Goal: Task Accomplishment & Management: Use online tool/utility

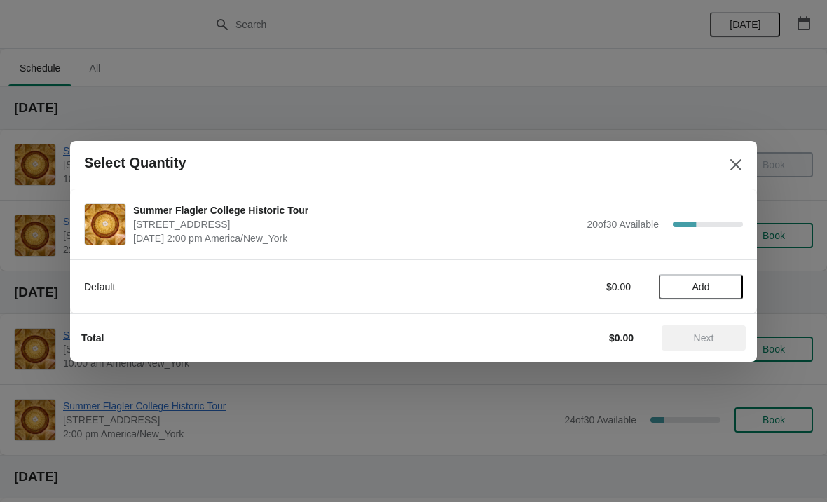
click at [701, 290] on span "Add" at bounding box center [701, 286] width 18 height 11
click at [731, 283] on icon at bounding box center [724, 286] width 15 height 15
click at [715, 338] on span "Next" at bounding box center [704, 337] width 62 height 11
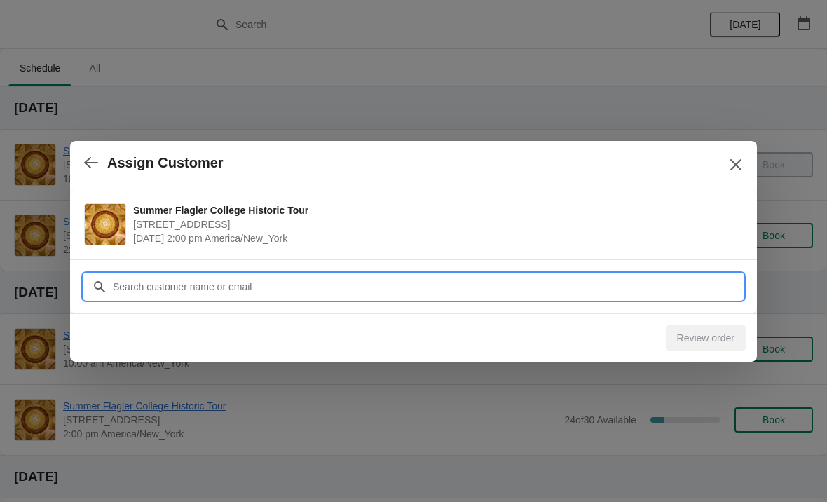
click at [169, 288] on input "Customer" at bounding box center [427, 286] width 631 height 25
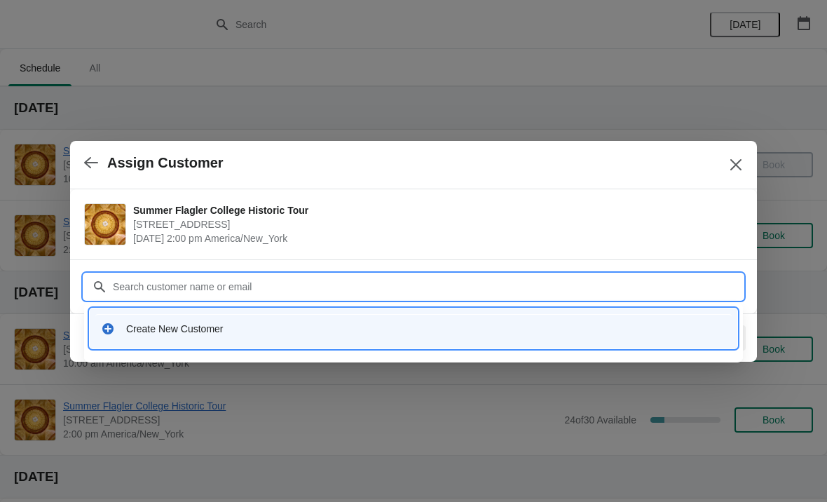
click at [135, 326] on div "Create New Customer" at bounding box center [426, 329] width 600 height 14
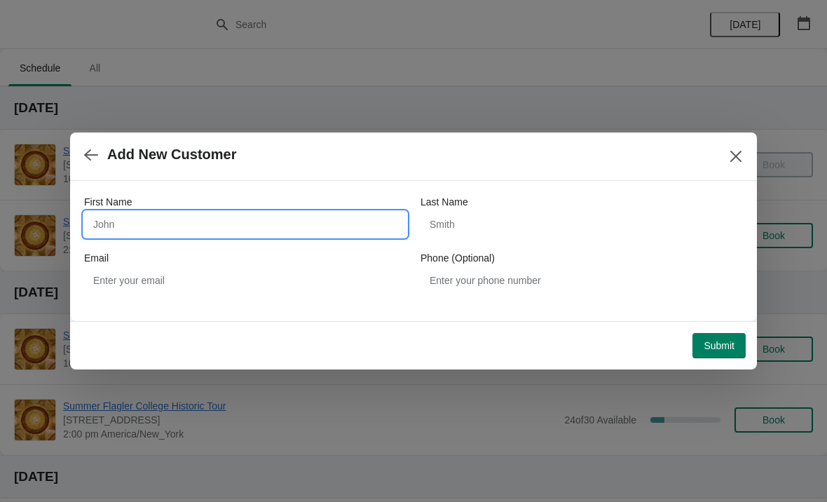
click at [113, 217] on input "First Name" at bounding box center [245, 224] width 322 height 25
type input "Melissa"
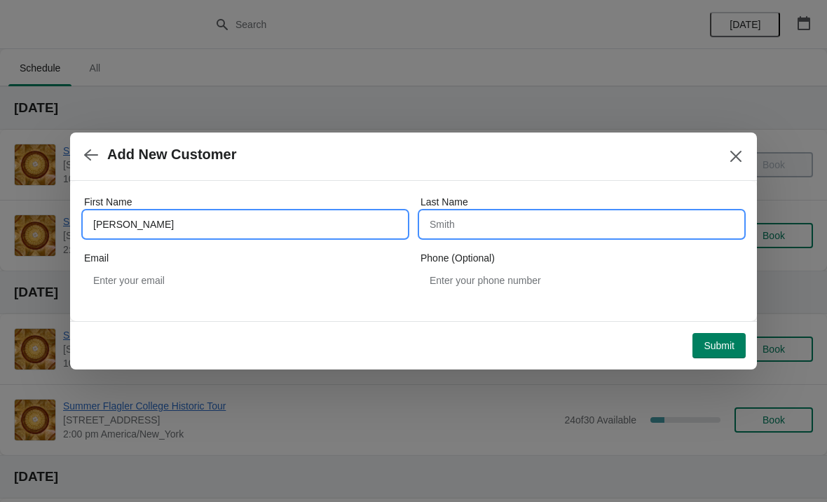
click at [551, 222] on input "Last Name" at bounding box center [581, 224] width 322 height 25
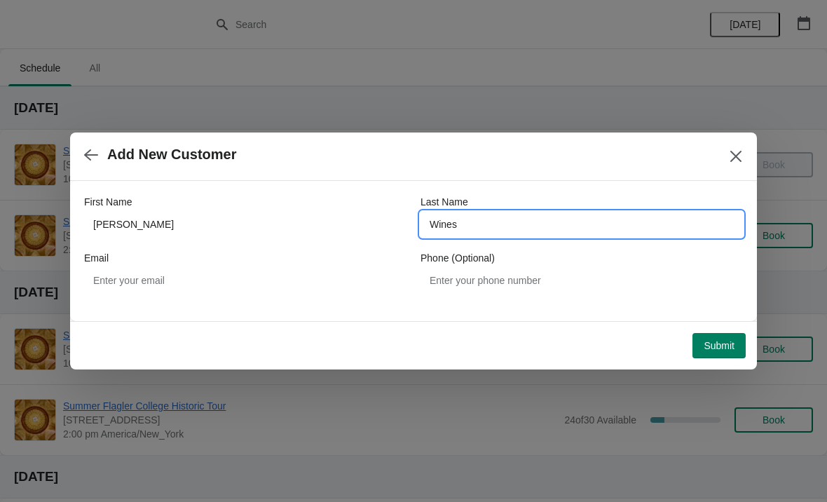
type input "Wines"
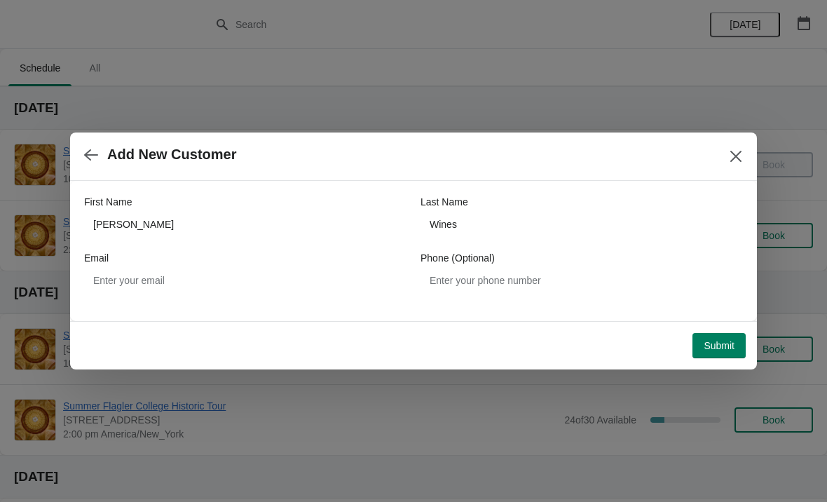
click at [726, 338] on button "Submit" at bounding box center [718, 345] width 53 height 25
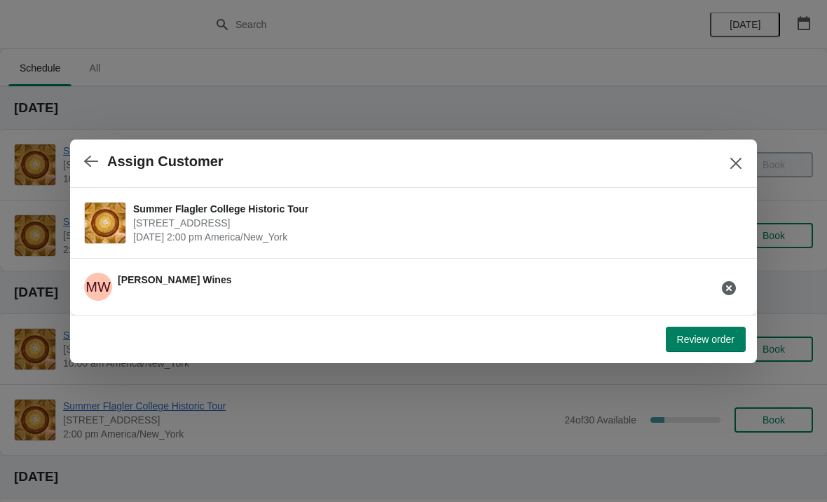
click at [703, 341] on span "Review order" at bounding box center [705, 338] width 57 height 11
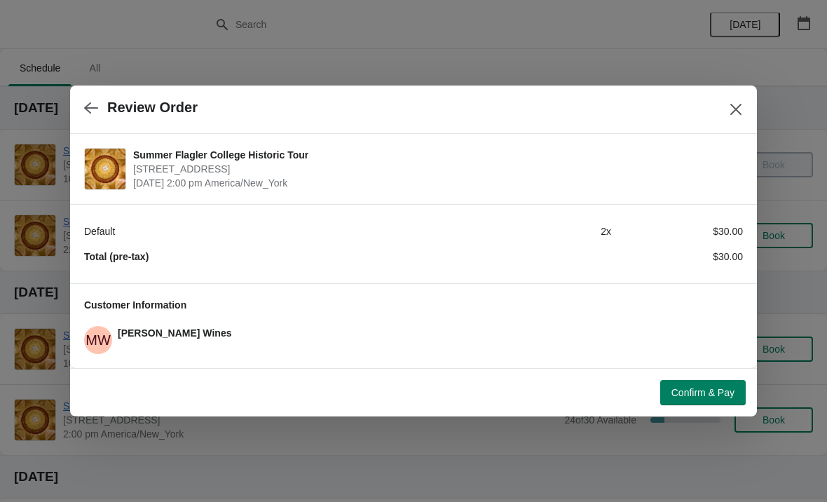
click at [687, 385] on button "Confirm & Pay" at bounding box center [702, 392] width 85 height 25
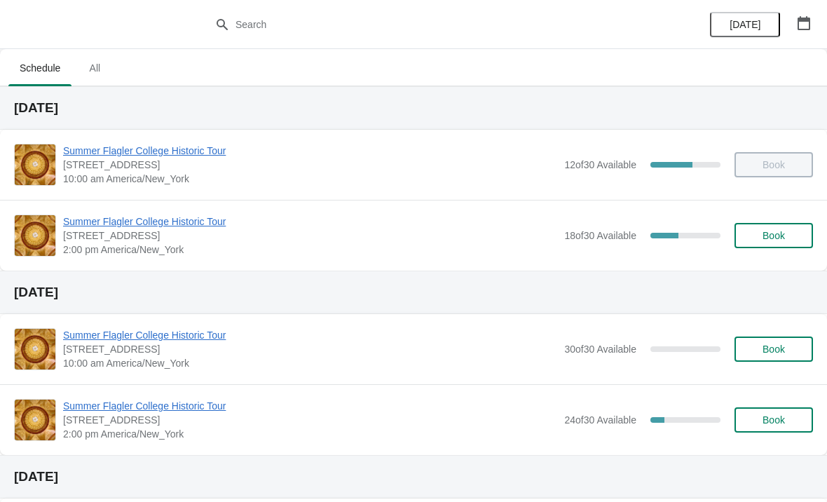
click at [124, 225] on span "Summer Flagler College Historic Tour" at bounding box center [310, 221] width 494 height 14
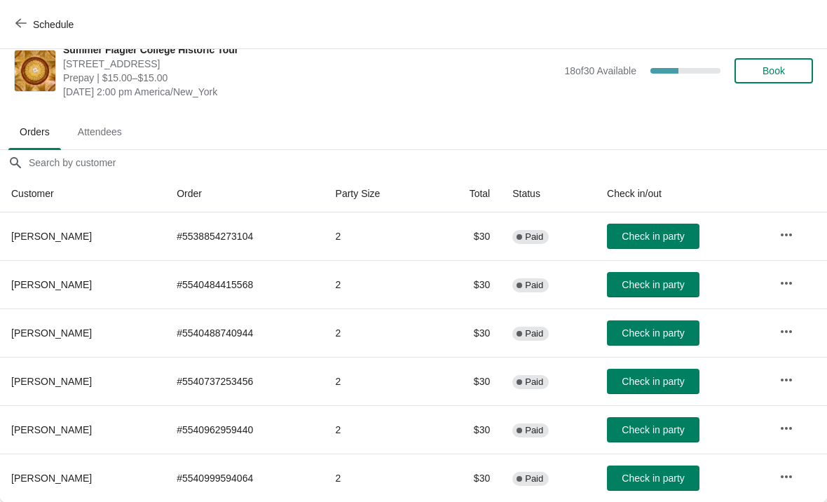
scroll to position [20, 0]
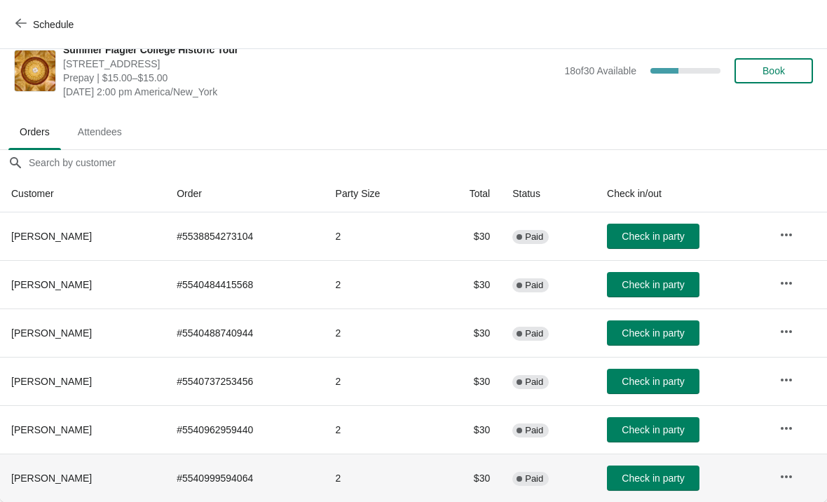
click at [656, 484] on button "Check in party" at bounding box center [653, 477] width 92 height 25
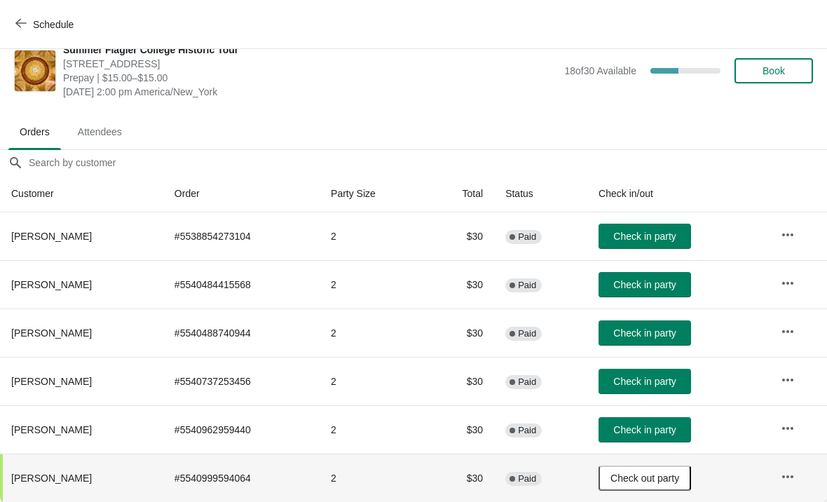
click at [659, 295] on button "Check in party" at bounding box center [644, 284] width 92 height 25
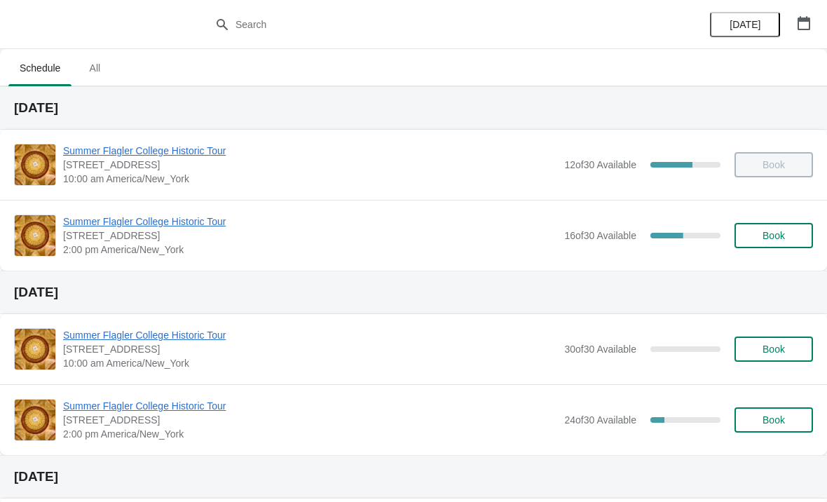
click at [74, 208] on div "Summer Flagler College Historic Tour [STREET_ADDRESS][PERSON_NAME] 2:00 pm [GEO…" at bounding box center [413, 235] width 827 height 71
click at [53, 240] on img at bounding box center [35, 235] width 41 height 41
click at [88, 242] on span "2:00 pm America/New_York" at bounding box center [310, 249] width 494 height 14
click at [66, 212] on div "Summer Flagler College Historic Tour 74 King Street, St. Augustine, FL, USA 2:0…" at bounding box center [413, 235] width 827 height 71
click at [84, 210] on div "Summer Flagler College Historic Tour 74 King Street, St. Augustine, FL, USA 2:0…" at bounding box center [413, 235] width 827 height 71
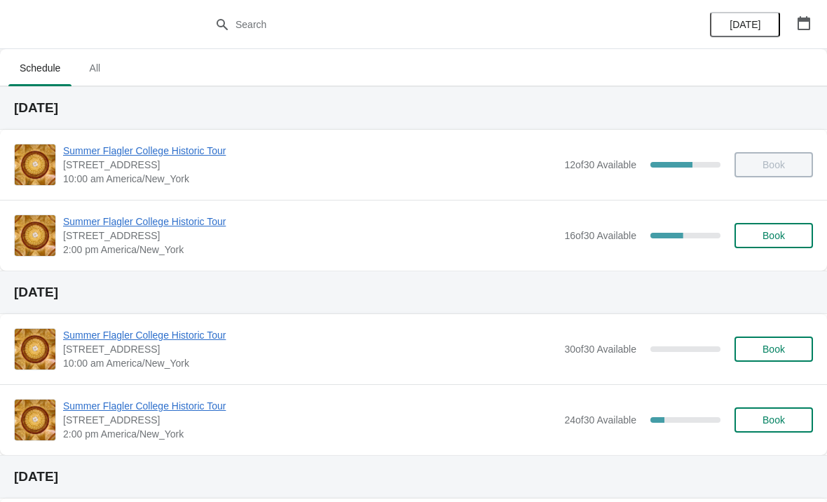
click at [90, 221] on span "Summer Flagler College Historic Tour" at bounding box center [310, 221] width 494 height 14
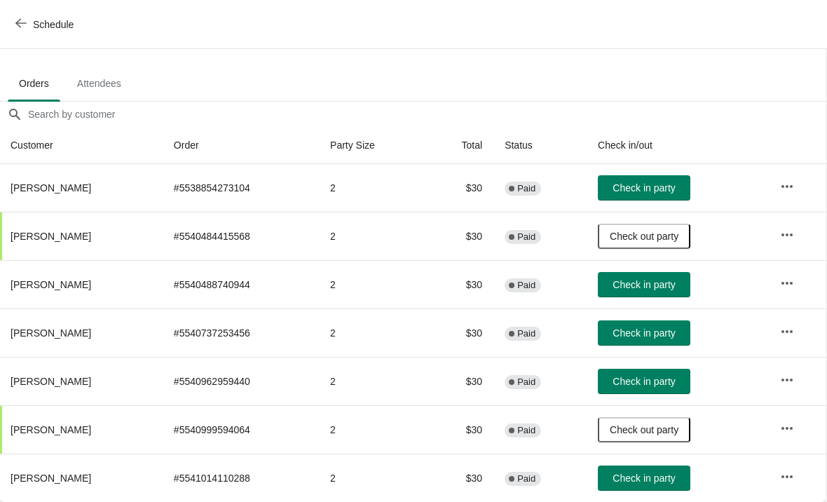
scroll to position [69, 1]
click at [642, 336] on span "Check in party" at bounding box center [643, 332] width 62 height 11
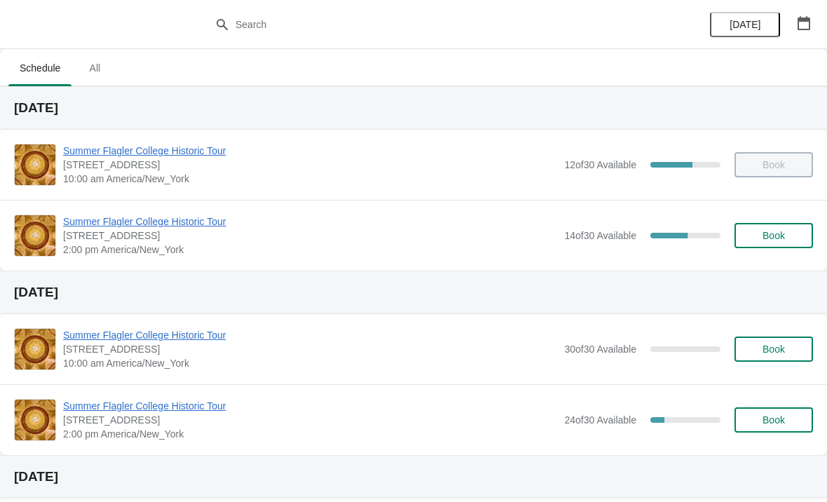
click at [91, 216] on span "Summer Flagler College Historic Tour" at bounding box center [310, 221] width 494 height 14
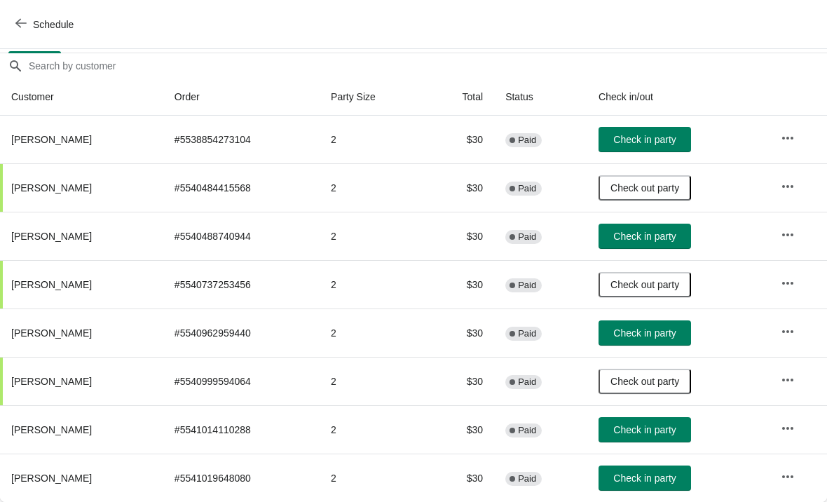
scroll to position [117, 0]
click at [642, 343] on button "Check in party" at bounding box center [644, 332] width 92 height 25
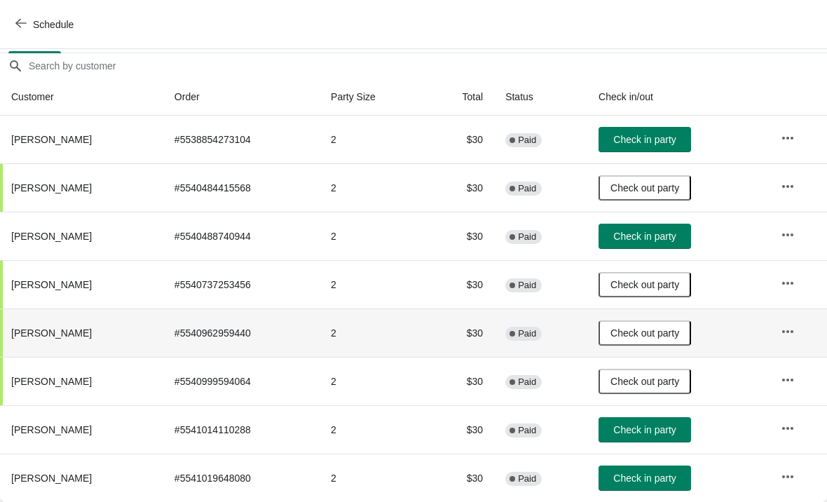
click at [654, 228] on button "Check in party" at bounding box center [644, 235] width 92 height 25
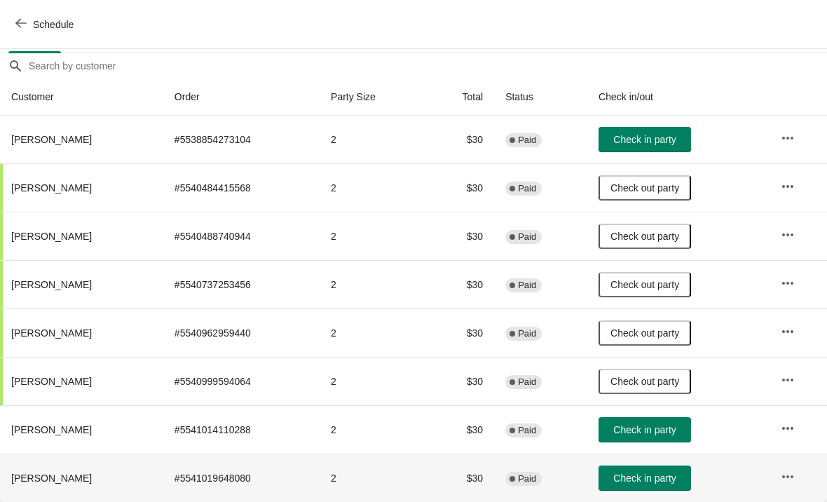
click at [38, 498] on th "[PERSON_NAME]" at bounding box center [81, 477] width 163 height 48
click at [661, 135] on span "Check in party" at bounding box center [644, 139] width 62 height 11
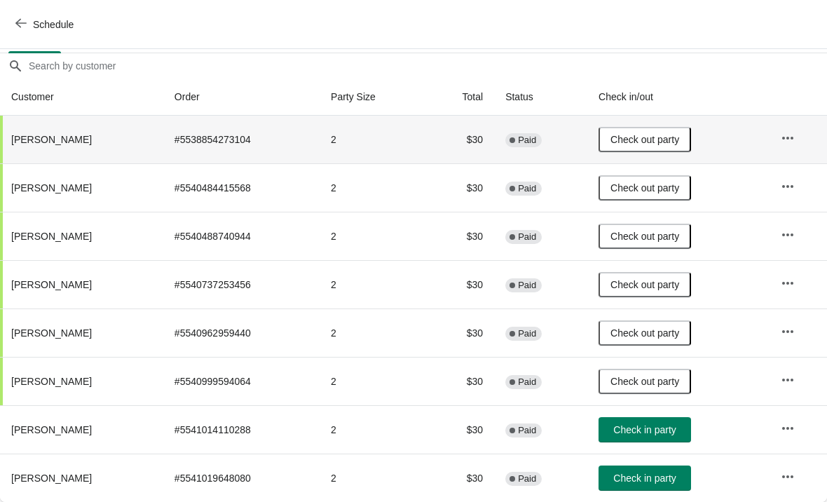
click at [648, 441] on button "Check in party" at bounding box center [644, 429] width 92 height 25
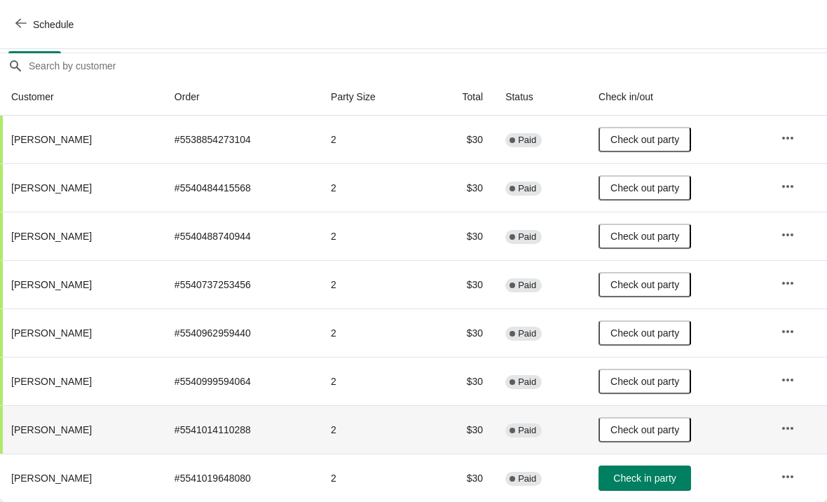
click at [649, 476] on span "Check in party" at bounding box center [644, 477] width 62 height 11
